Goal: Task Accomplishment & Management: Manage account settings

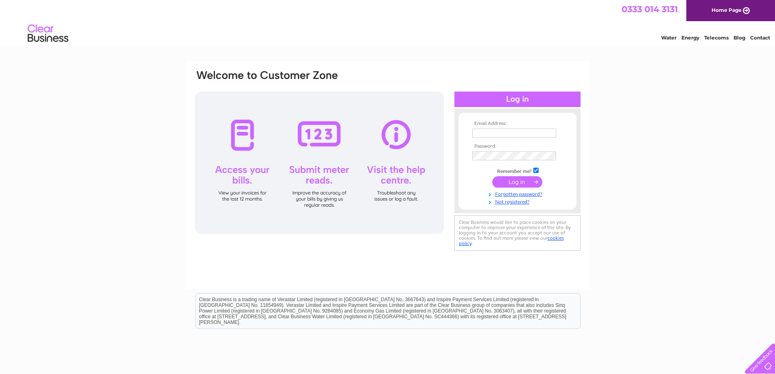
type input "[EMAIL_ADDRESS][DOMAIN_NAME]"
click at [529, 178] on input "submit" at bounding box center [517, 181] width 50 height 11
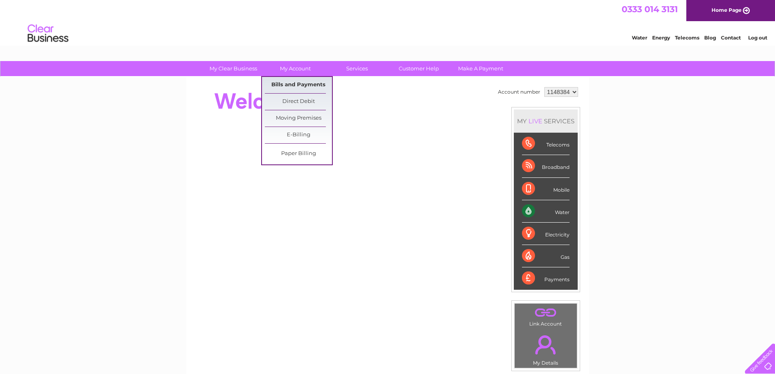
click at [296, 84] on link "Bills and Payments" at bounding box center [298, 85] width 67 height 16
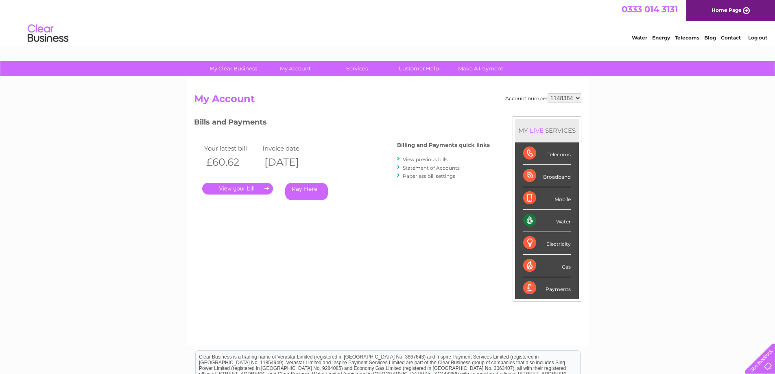
click at [254, 188] on link "." at bounding box center [237, 189] width 71 height 12
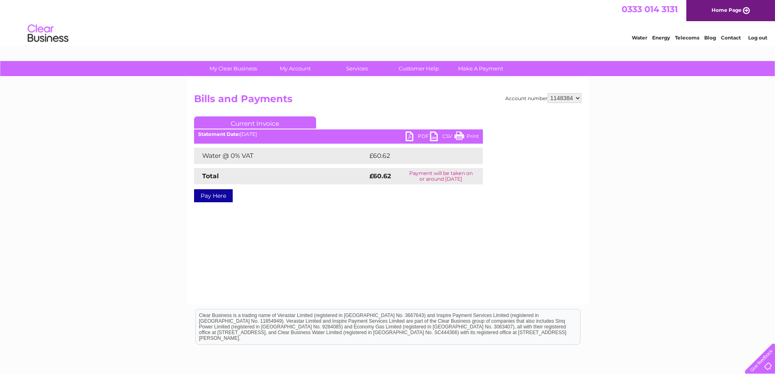
click at [418, 134] on link "PDF" at bounding box center [418, 137] width 24 height 12
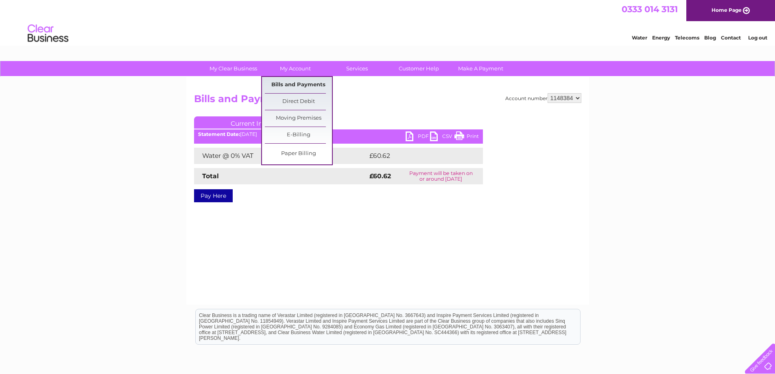
click at [288, 84] on link "Bills and Payments" at bounding box center [298, 85] width 67 height 16
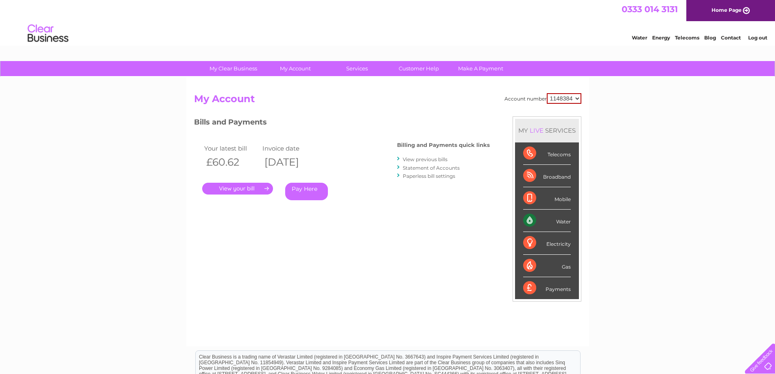
click at [422, 160] on link "View previous bills" at bounding box center [425, 159] width 45 height 6
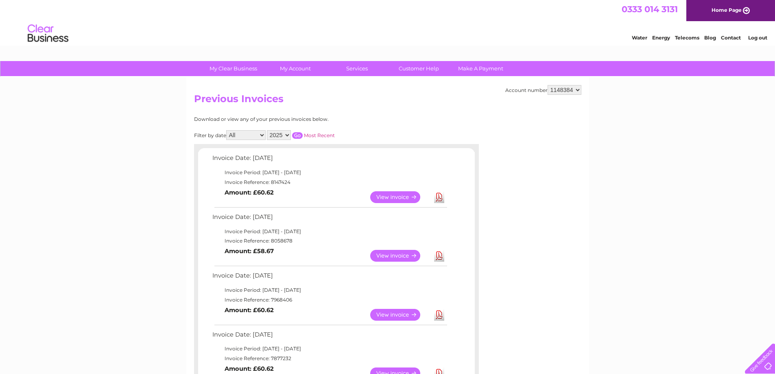
click at [402, 253] on link "View" at bounding box center [400, 256] width 60 height 12
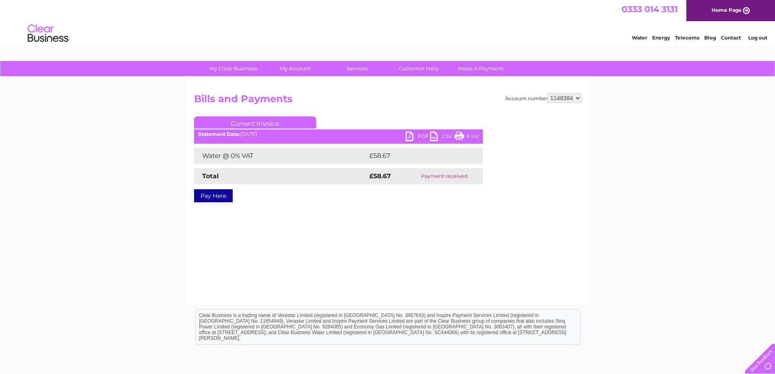
click at [421, 137] on link "PDF" at bounding box center [418, 137] width 24 height 12
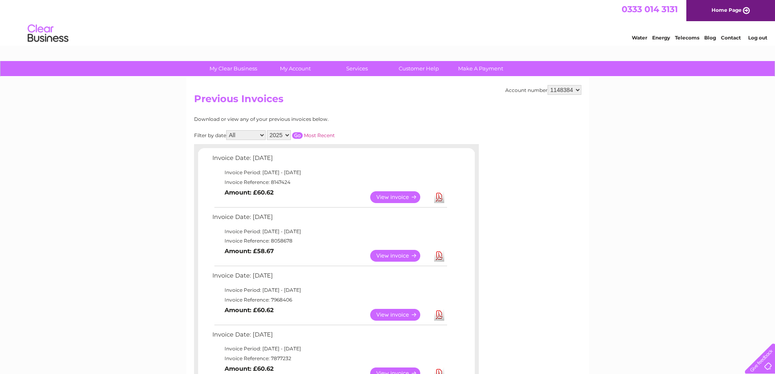
click at [400, 316] on link "View" at bounding box center [400, 315] width 60 height 12
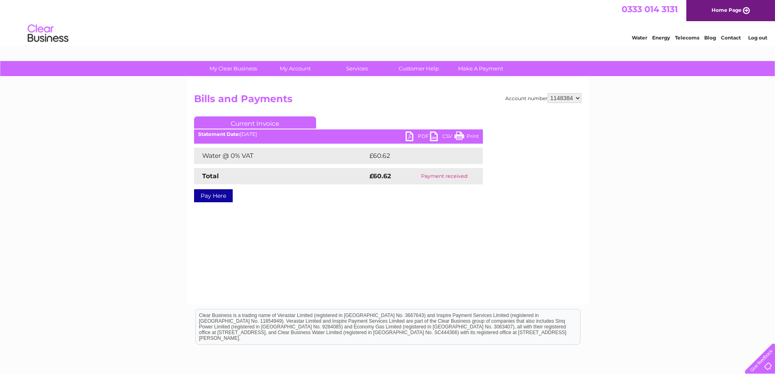
click at [415, 136] on link "PDF" at bounding box center [418, 137] width 24 height 12
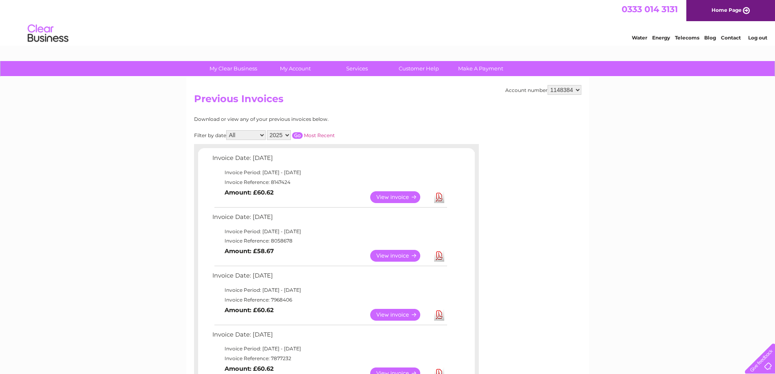
click at [400, 372] on link "View" at bounding box center [400, 373] width 60 height 12
